Goal: Navigation & Orientation: Find specific page/section

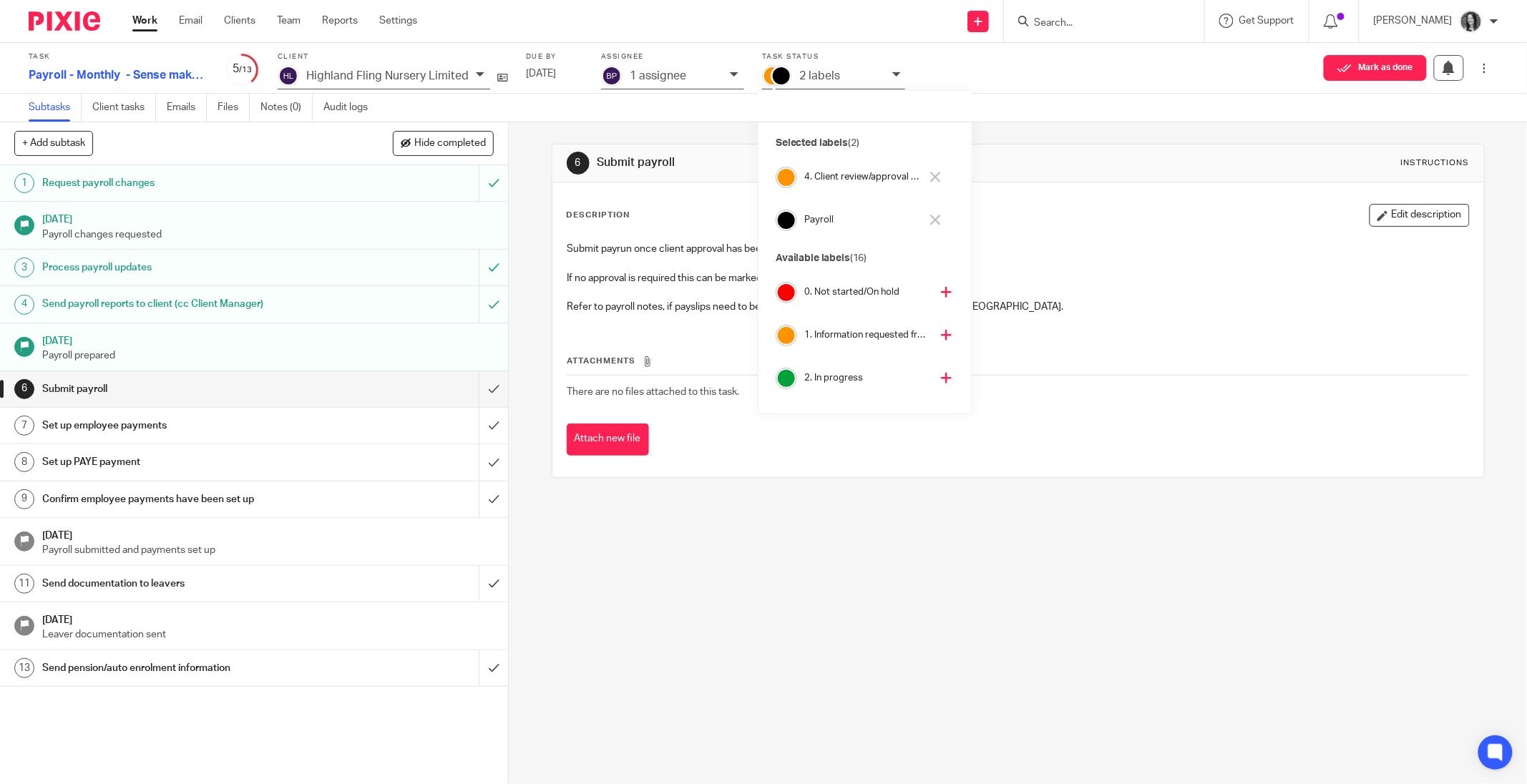
scroll to position [124, 0]
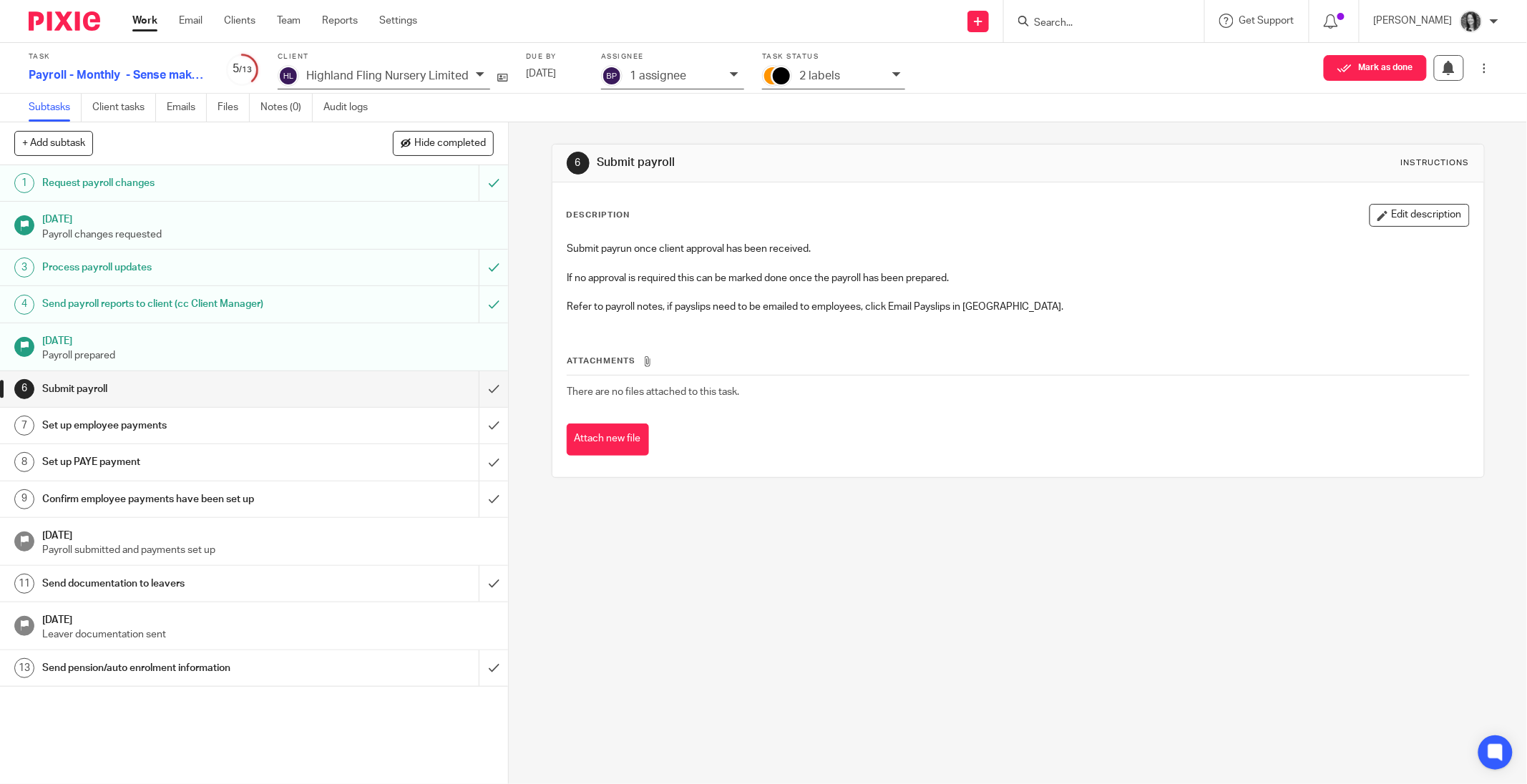
click at [1065, 21] on input "Search" at bounding box center [1097, 23] width 129 height 13
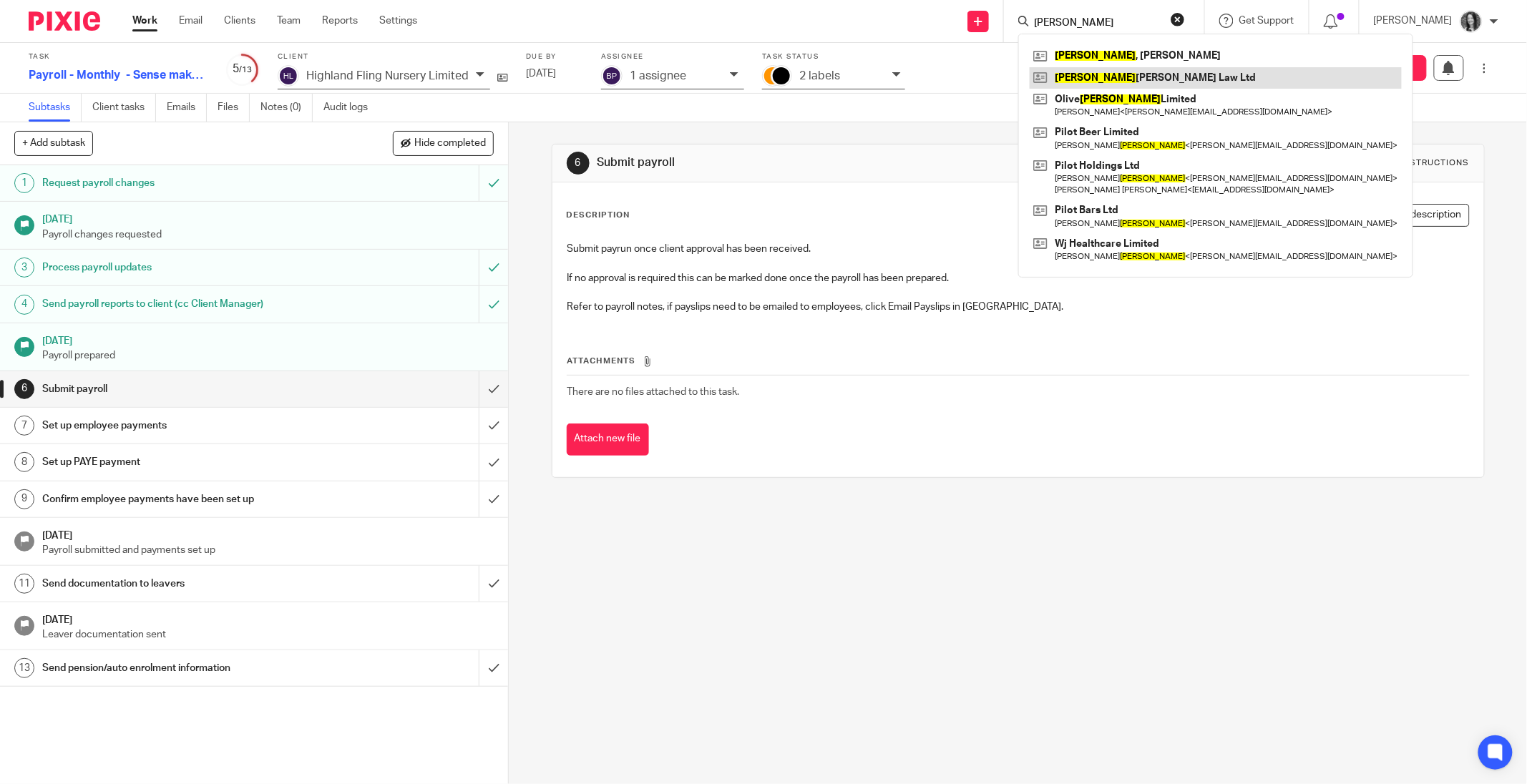
type input "jones"
click at [1087, 80] on link at bounding box center [1215, 78] width 372 height 21
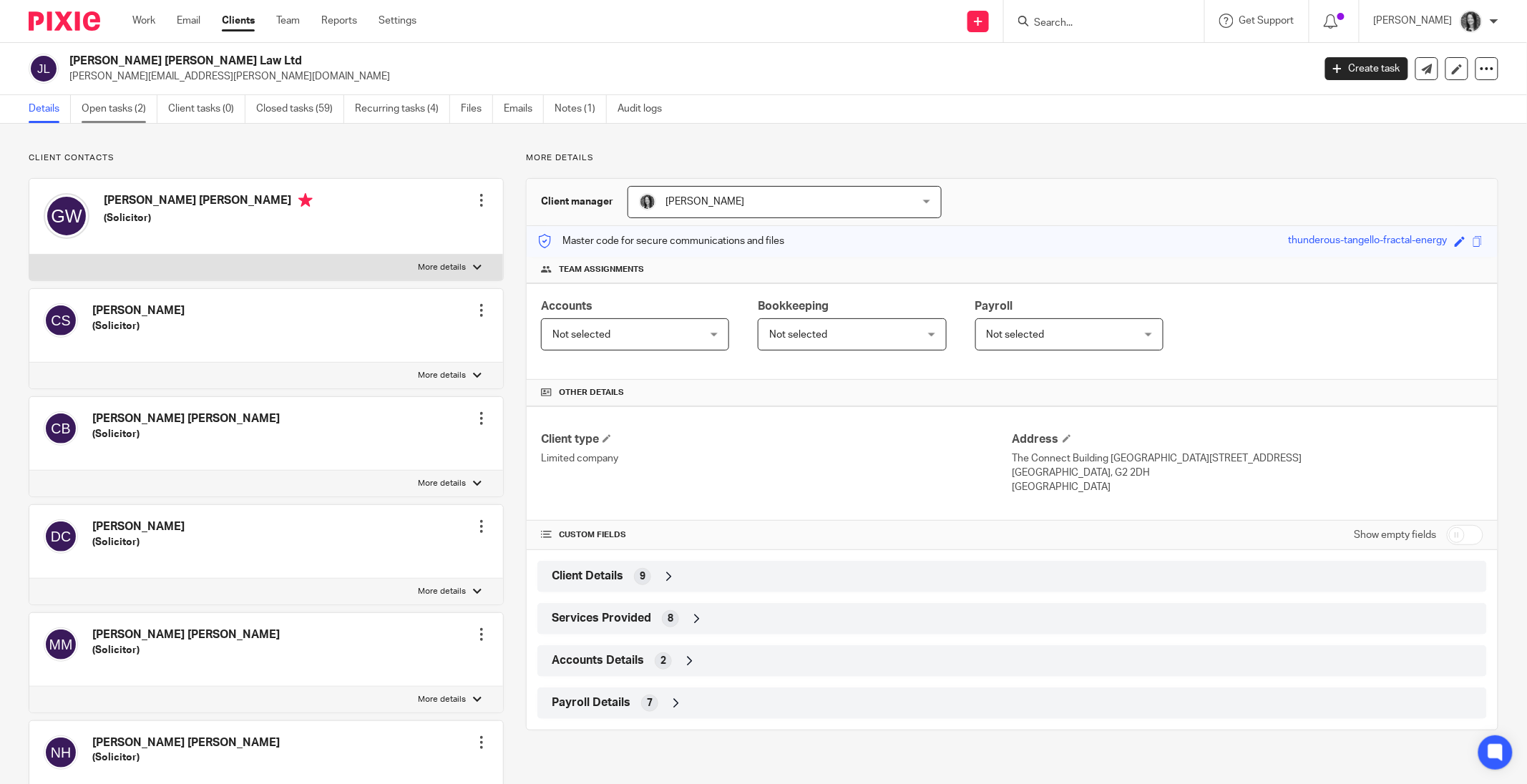
click at [103, 118] on link "Open tasks (2)" at bounding box center [119, 109] width 76 height 28
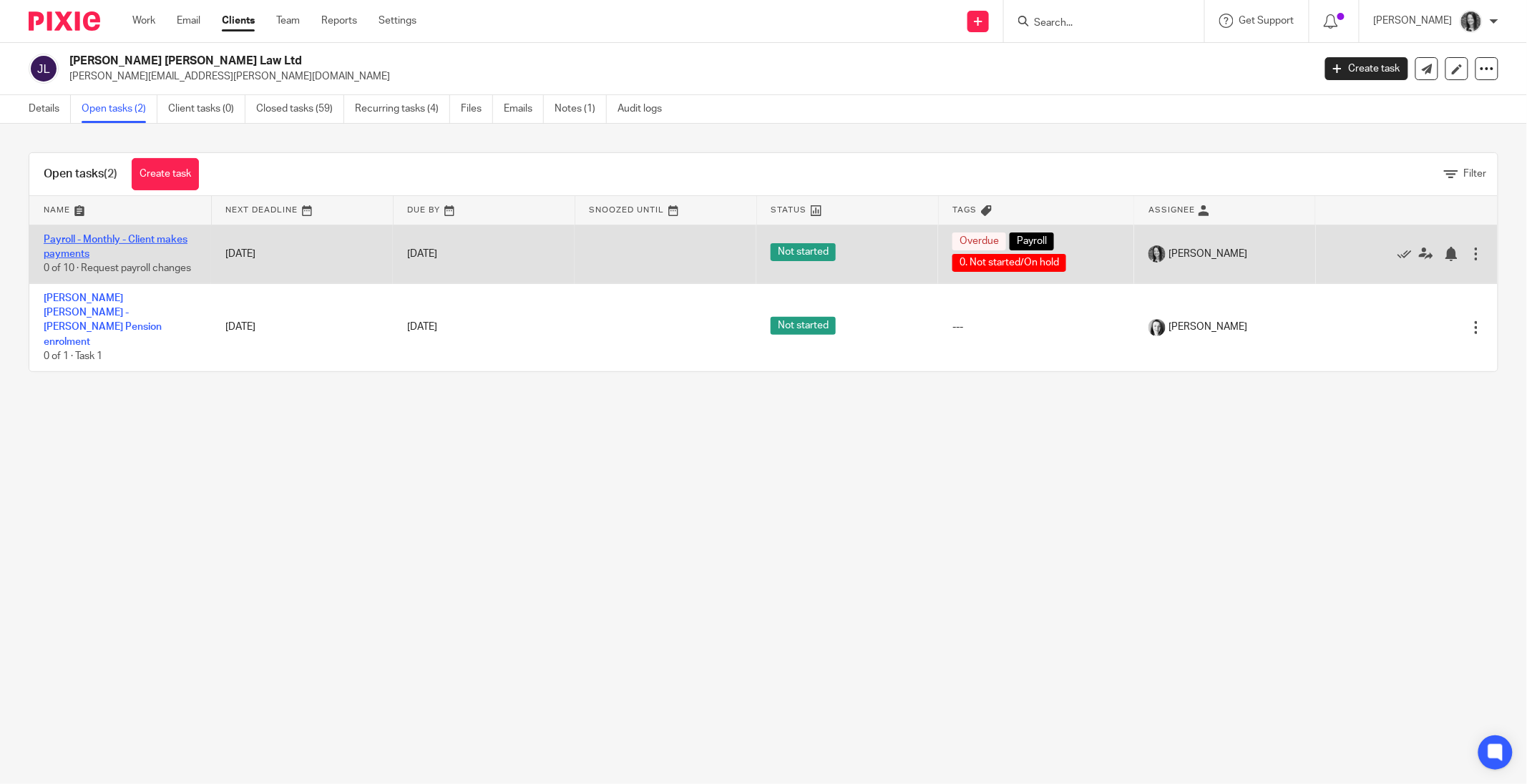
click at [117, 236] on link "Payroll - Monthly - Client makes payments" at bounding box center [116, 246] width 144 height 24
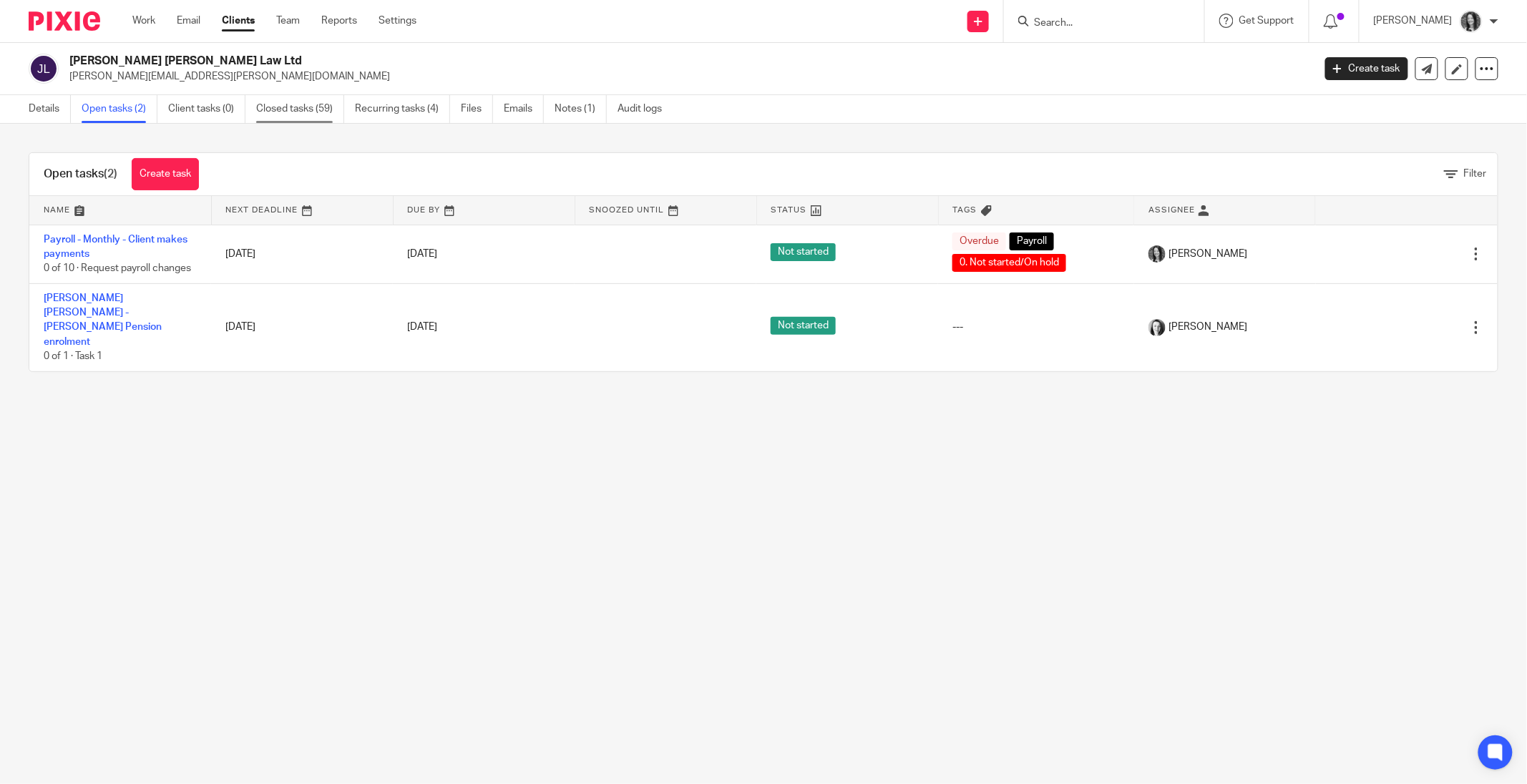
click at [293, 116] on link "Closed tasks (59)" at bounding box center [300, 109] width 88 height 28
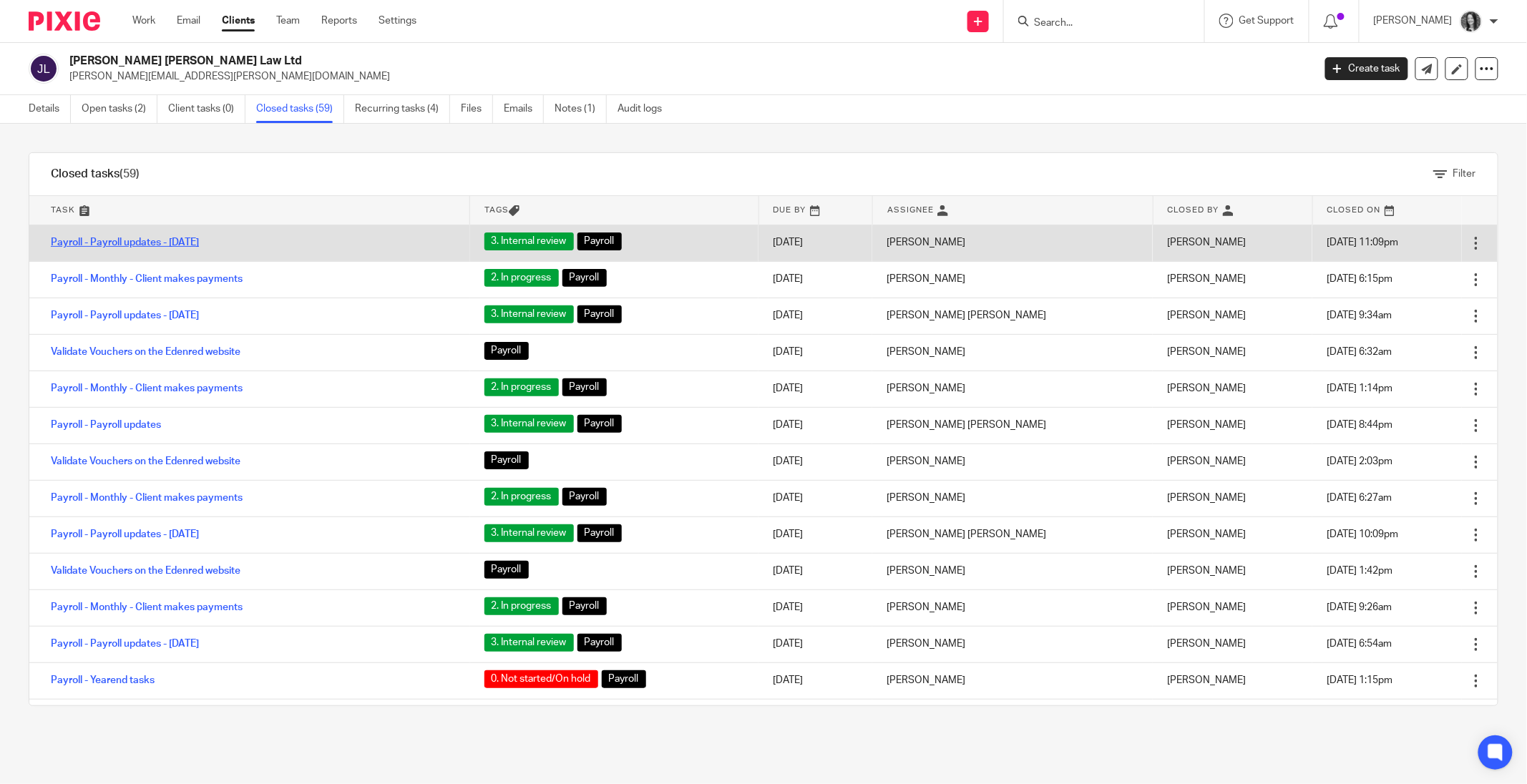
click at [178, 244] on link "Payroll - Payroll updates - [DATE]" at bounding box center [124, 243] width 148 height 10
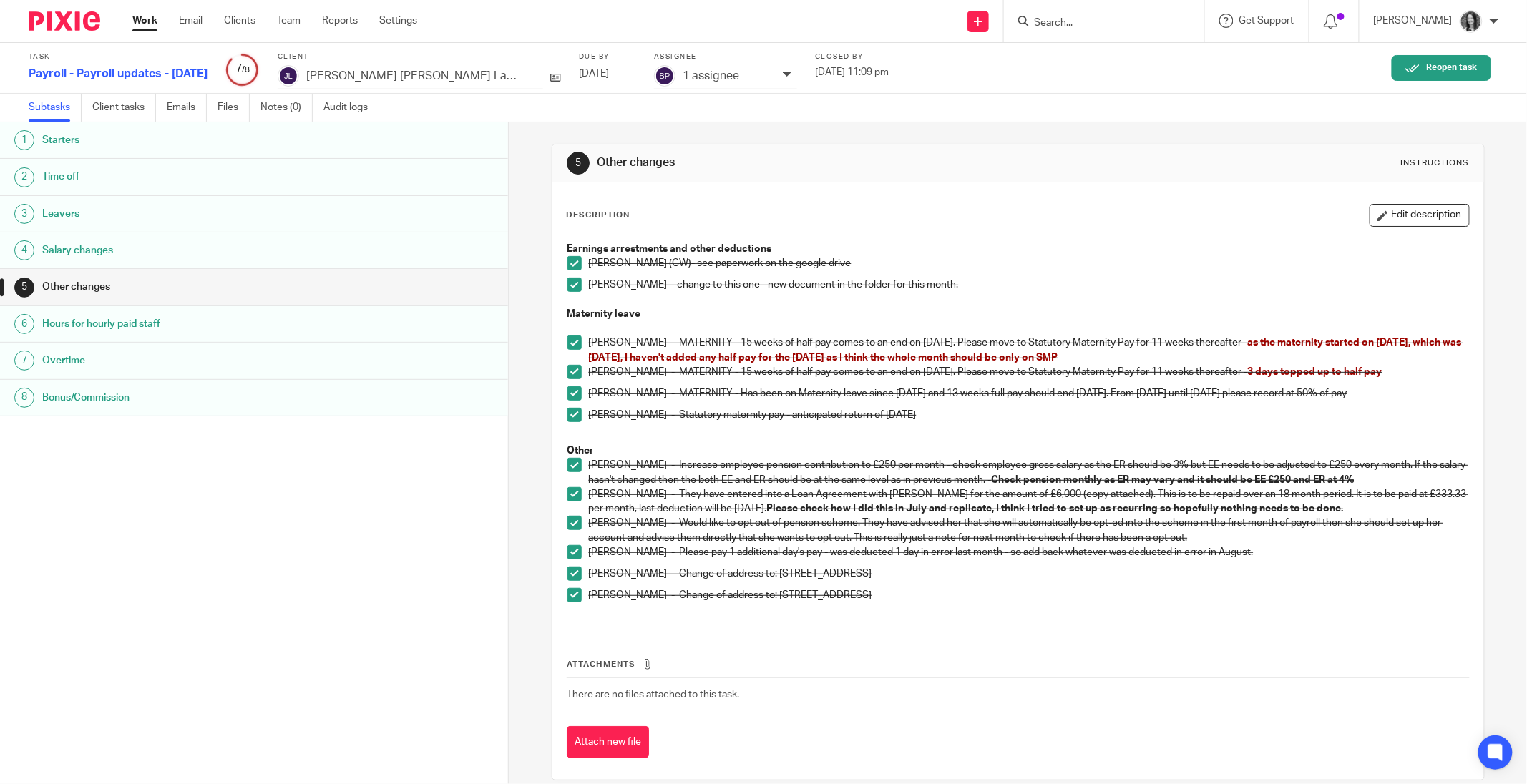
click at [119, 183] on h1 "Time off" at bounding box center [193, 176] width 301 height 21
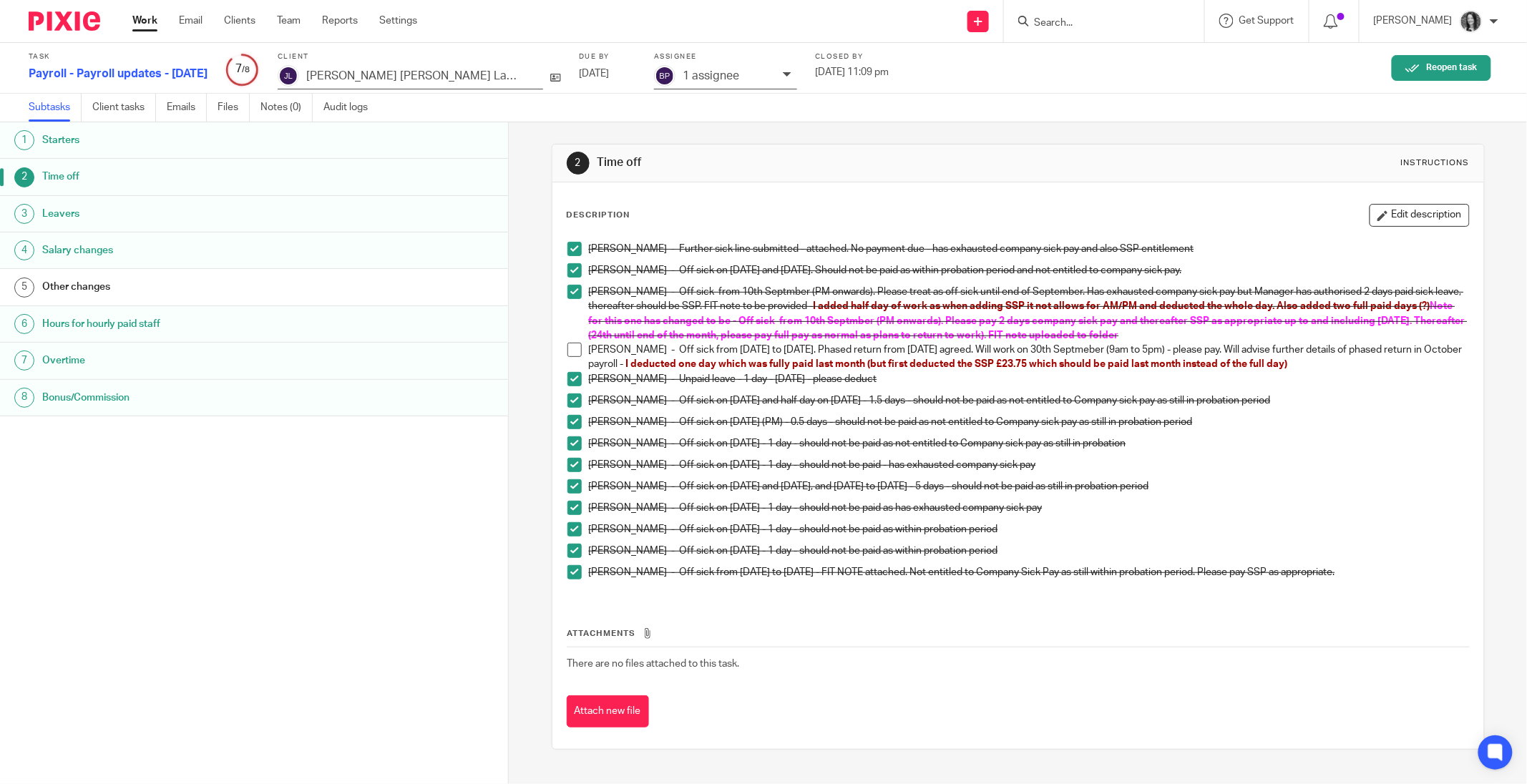
click at [654, 84] on div "1 assignee" at bounding box center [726, 77] width 143 height 24
